Goal: Information Seeking & Learning: Learn about a topic

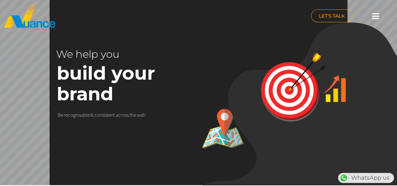
click at [377, 14] on icon at bounding box center [375, 16] width 7 height 8
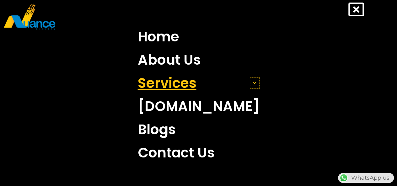
click at [250, 85] on span at bounding box center [255, 83] width 10 height 11
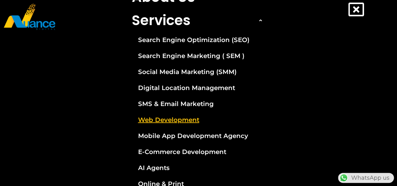
scroll to position [0, 165]
click at [179, 119] on link "Web Development" at bounding box center [198, 120] width 143 height 16
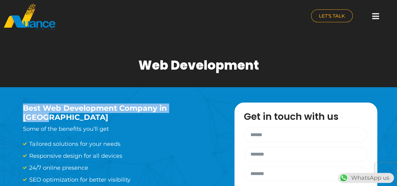
drag, startPoint x: 24, startPoint y: 105, endPoint x: 190, endPoint y: 111, distance: 166.2
click at [190, 111] on h3 "Best Web Development Company in Qatar" at bounding box center [119, 113] width 193 height 18
click at [189, 111] on h3 "Best Web Development Company in Qatar" at bounding box center [119, 113] width 193 height 18
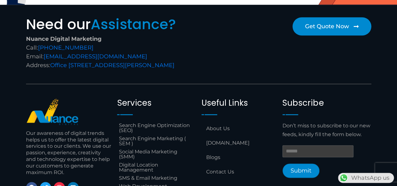
scroll to position [1514, 0]
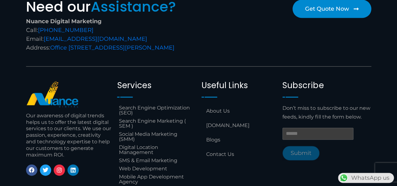
click at [298, 128] on input "Email *" at bounding box center [318, 134] width 71 height 12
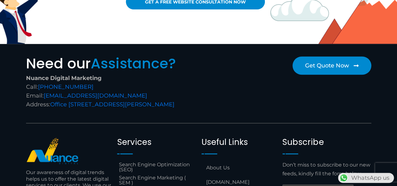
scroll to position [1451, 0]
